Goal: Task Accomplishment & Management: Complete application form

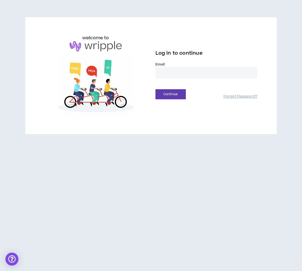
type input "**********"
click at [168, 93] on button "Continue" at bounding box center [170, 94] width 30 height 10
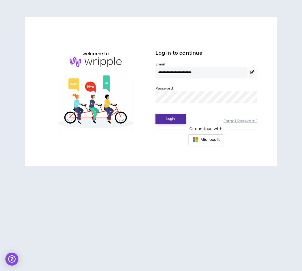
click at [168, 120] on button "Login" at bounding box center [170, 119] width 30 height 10
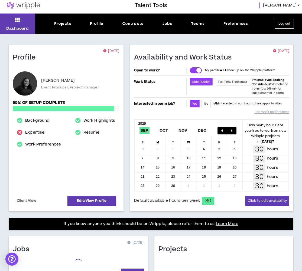
scroll to position [3, 0]
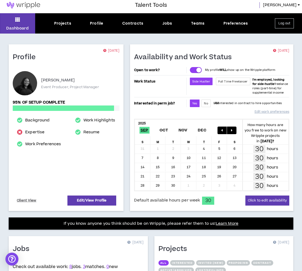
drag, startPoint x: 63, startPoint y: 24, endPoint x: 72, endPoint y: 22, distance: 9.3
click at [63, 25] on div "Projects" at bounding box center [62, 24] width 17 height 6
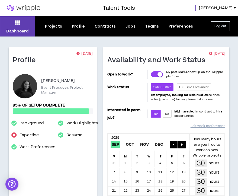
click at [51, 26] on div "Projects" at bounding box center [53, 27] width 17 height 6
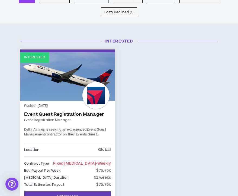
scroll to position [58, 0]
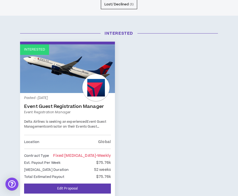
click at [52, 67] on link "Interested" at bounding box center [67, 68] width 95 height 49
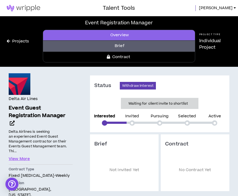
click at [127, 56] on link "Contract" at bounding box center [119, 57] width 152 height 11
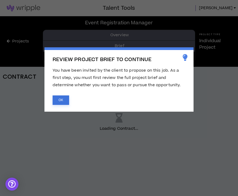
click at [58, 97] on button "OK" at bounding box center [61, 100] width 17 height 9
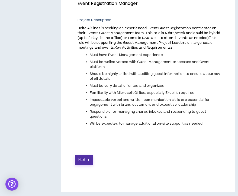
click at [85, 160] on span "Next" at bounding box center [81, 160] width 7 height 5
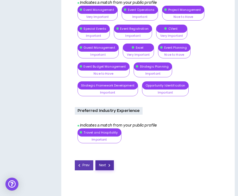
click at [105, 161] on button "Next" at bounding box center [104, 166] width 18 height 10
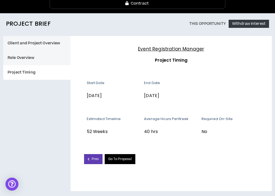
scroll to position [53, 0]
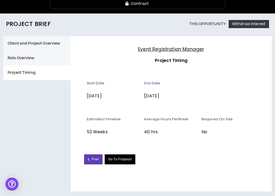
click at [126, 159] on link "Go To Proposal" at bounding box center [120, 160] width 31 height 10
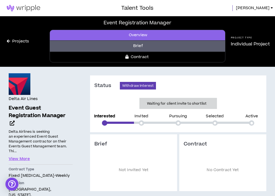
click at [136, 56] on link "Contract" at bounding box center [138, 57] width 176 height 11
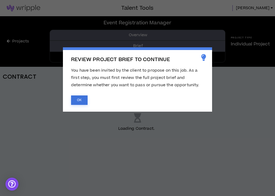
click at [80, 102] on button "OK" at bounding box center [79, 100] width 17 height 9
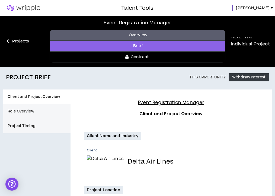
click at [130, 46] on link "Brief" at bounding box center [138, 46] width 176 height 11
click at [139, 46] on link "Brief" at bounding box center [138, 46] width 176 height 11
click at [141, 47] on link "Brief" at bounding box center [138, 46] width 176 height 11
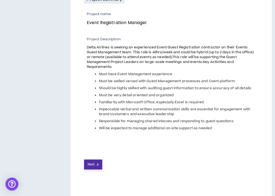
click at [93, 162] on span "Next" at bounding box center [90, 164] width 7 height 5
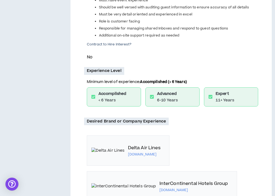
scroll to position [193, 0]
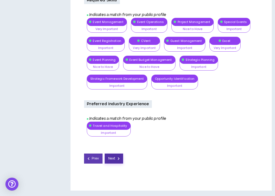
click at [112, 158] on span "Next" at bounding box center [111, 158] width 7 height 5
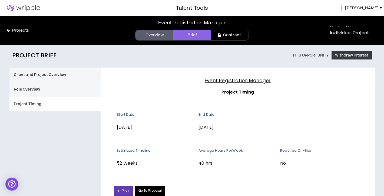
click at [152, 190] on link "Go To Proposal" at bounding box center [150, 191] width 31 height 10
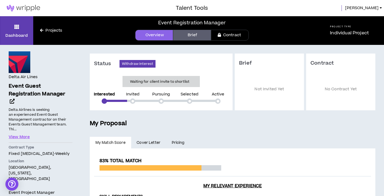
click at [135, 102] on div at bounding box center [132, 101] width 5 height 5
drag, startPoint x: 288, startPoint y: 66, endPoint x: 280, endPoint y: 68, distance: 8.2
click at [237, 66] on h3 "Brief" at bounding box center [269, 63] width 61 height 6
drag, startPoint x: 248, startPoint y: 64, endPoint x: 239, endPoint y: 60, distance: 9.8
click at [237, 63] on h3 "Brief" at bounding box center [269, 63] width 61 height 6
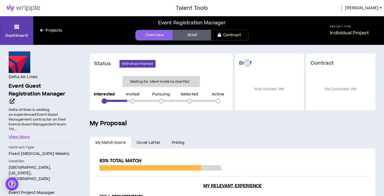
click at [193, 37] on link "Brief" at bounding box center [192, 35] width 38 height 11
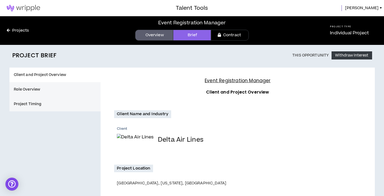
click at [42, 92] on button "Role Overview" at bounding box center [55, 89] width 92 height 15
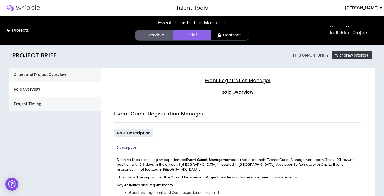
click at [42, 99] on button "Project Timing" at bounding box center [55, 104] width 92 height 15
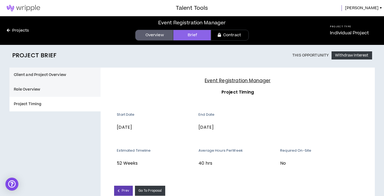
click at [210, 81] on h4 "Event Registration Manager" at bounding box center [237, 80] width 247 height 7
